Goal: Check status: Check status

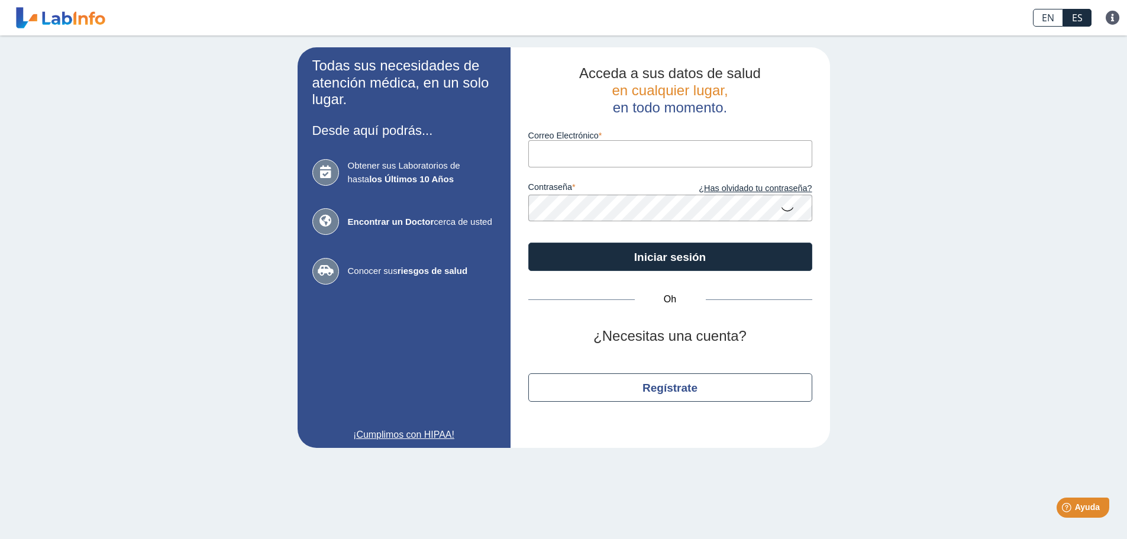
click at [573, 143] on input "Correo Electrónico" at bounding box center [670, 153] width 284 height 27
type input "[EMAIL_ADDRESS][DOMAIN_NAME]"
click at [789, 211] on icon at bounding box center [787, 208] width 14 height 23
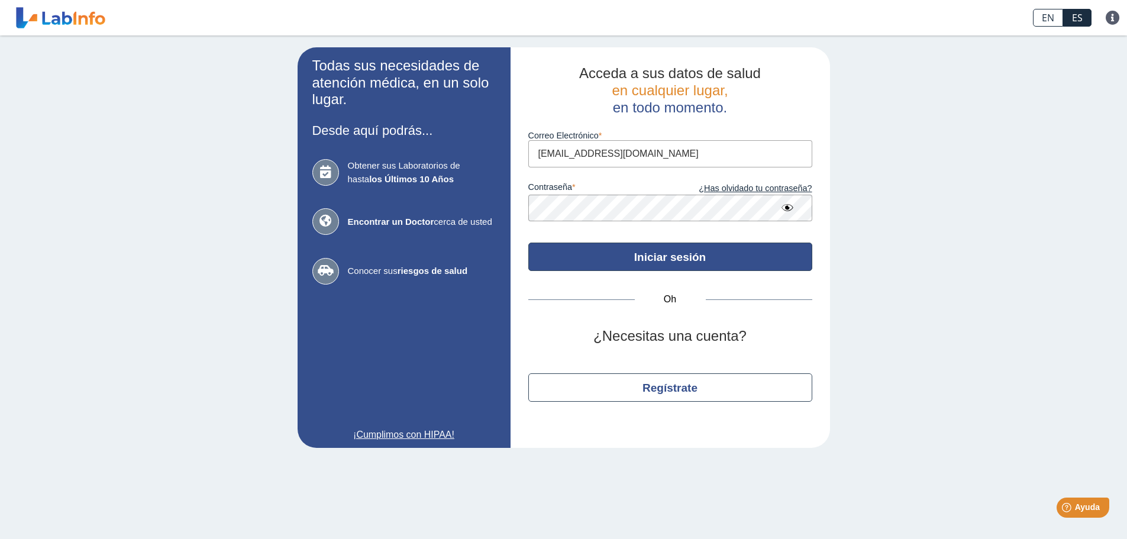
click at [748, 254] on button "Iniciar sesión" at bounding box center [670, 257] width 284 height 28
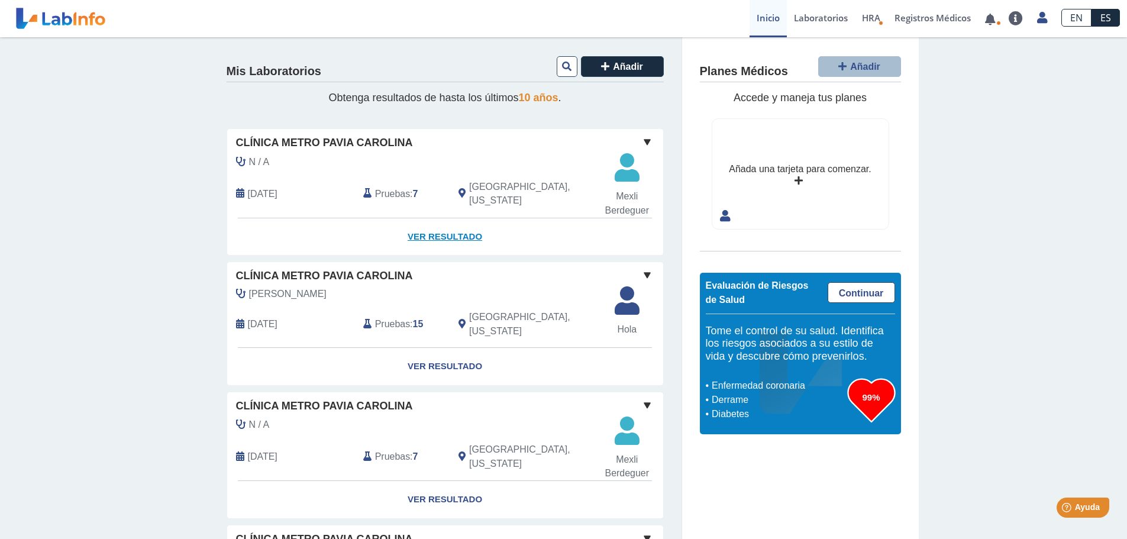
click at [427, 233] on font "Ver resultado" at bounding box center [445, 236] width 75 height 10
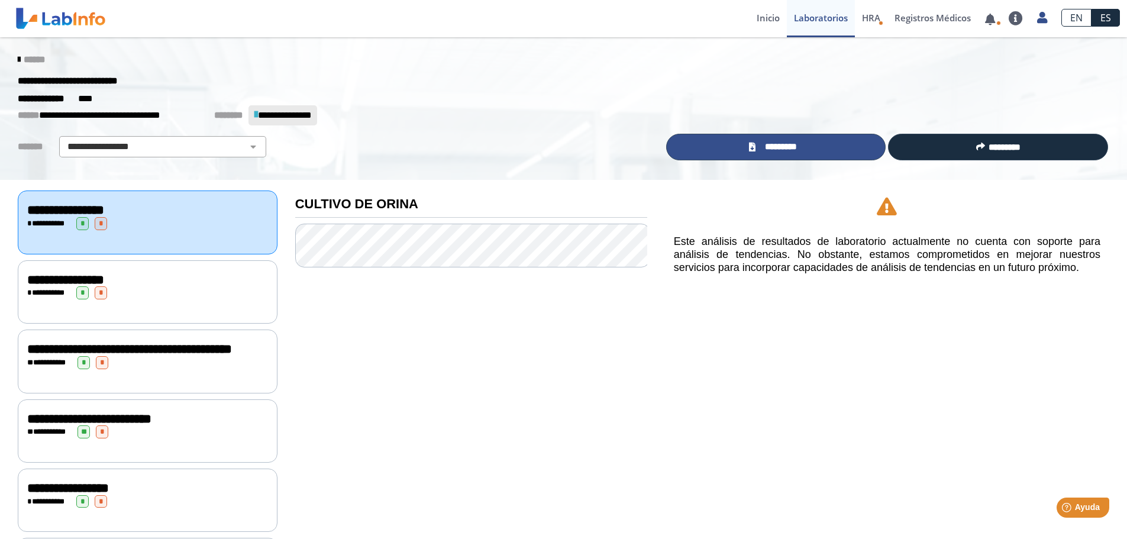
click at [784, 143] on font "*********" at bounding box center [781, 146] width 32 height 9
